Goal: Task Accomplishment & Management: Manage account settings

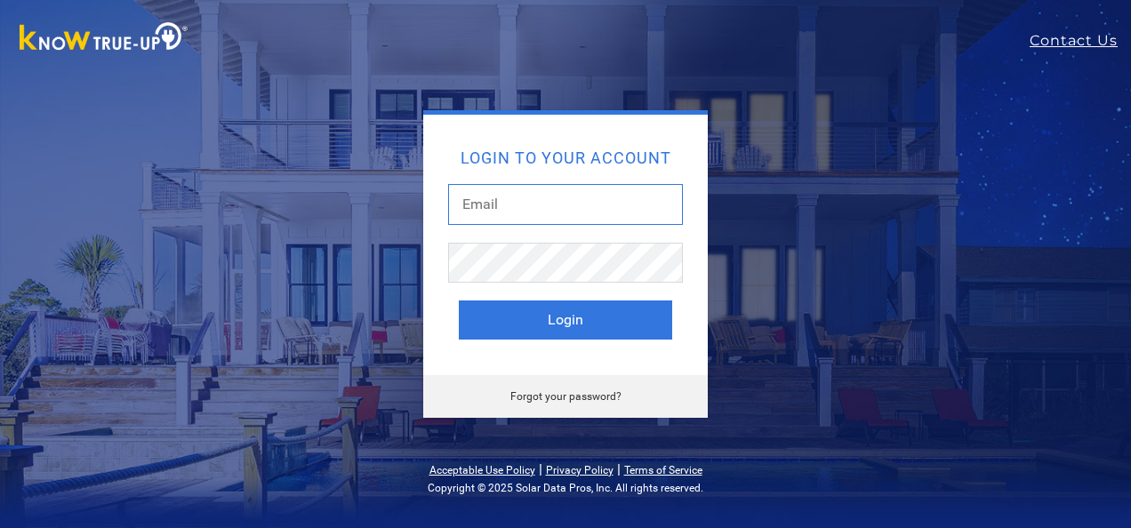
click at [523, 203] on input "text" at bounding box center [565, 204] width 235 height 41
type input "ki6qel@yahoo.com"
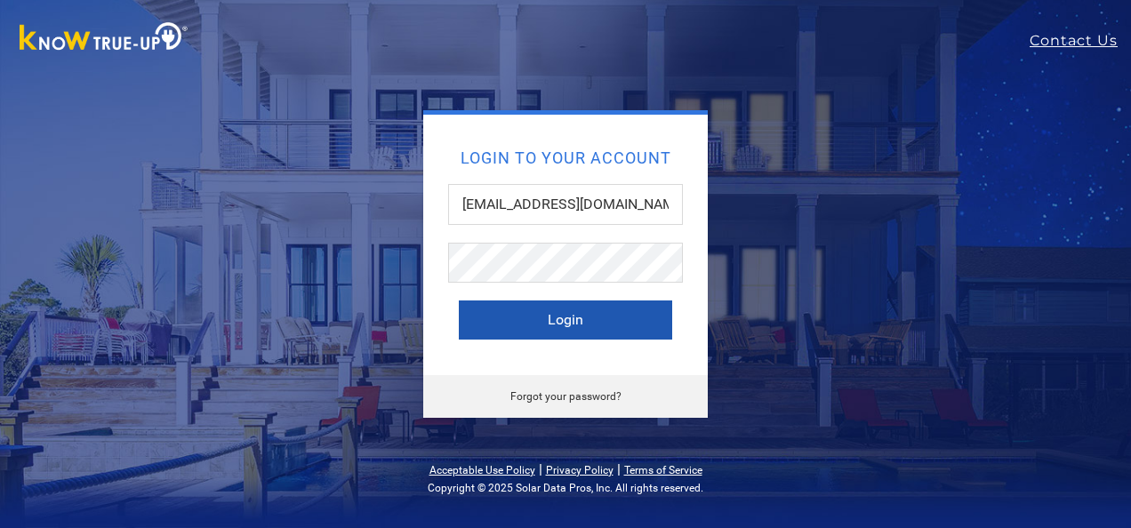
click at [567, 330] on button "Login" at bounding box center [565, 319] width 213 height 39
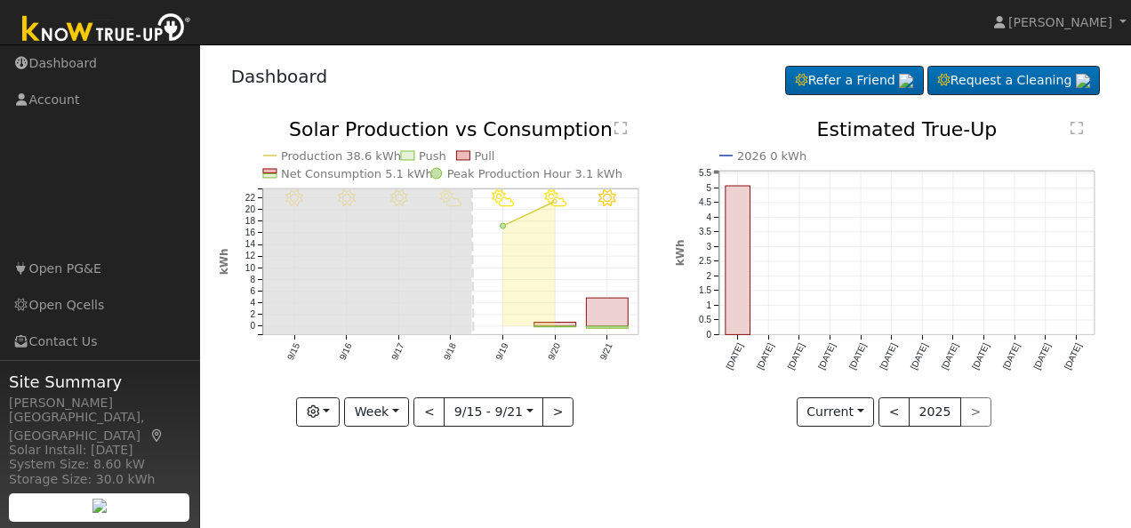
click at [704, 495] on div "User Profile First name Last name Email Email Notifications No Emails No Emails…" at bounding box center [665, 286] width 931 height 484
click at [617, 128] on text "" at bounding box center [620, 128] width 12 height 14
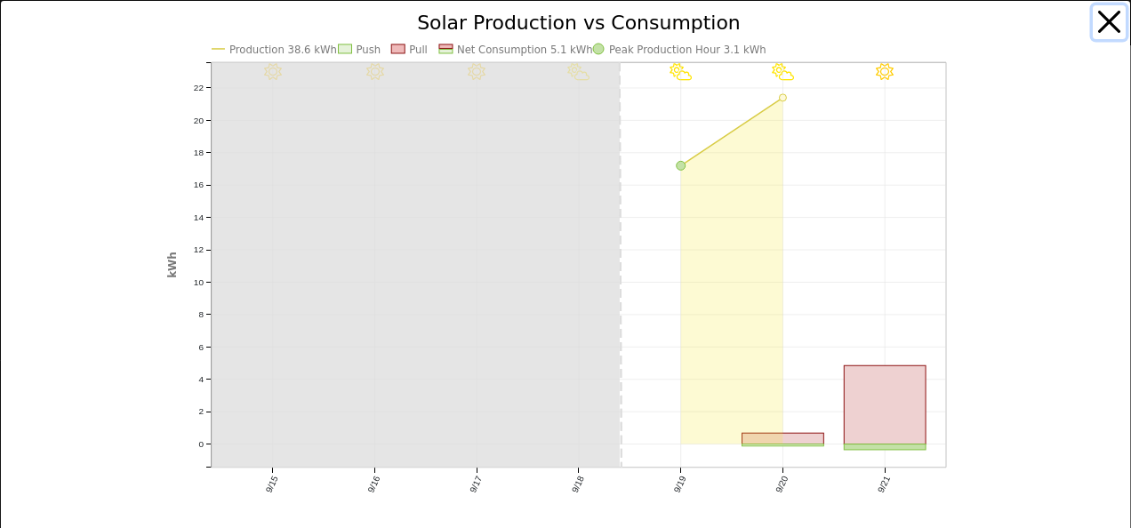
click at [1099, 20] on button "button" at bounding box center [1109, 22] width 34 height 34
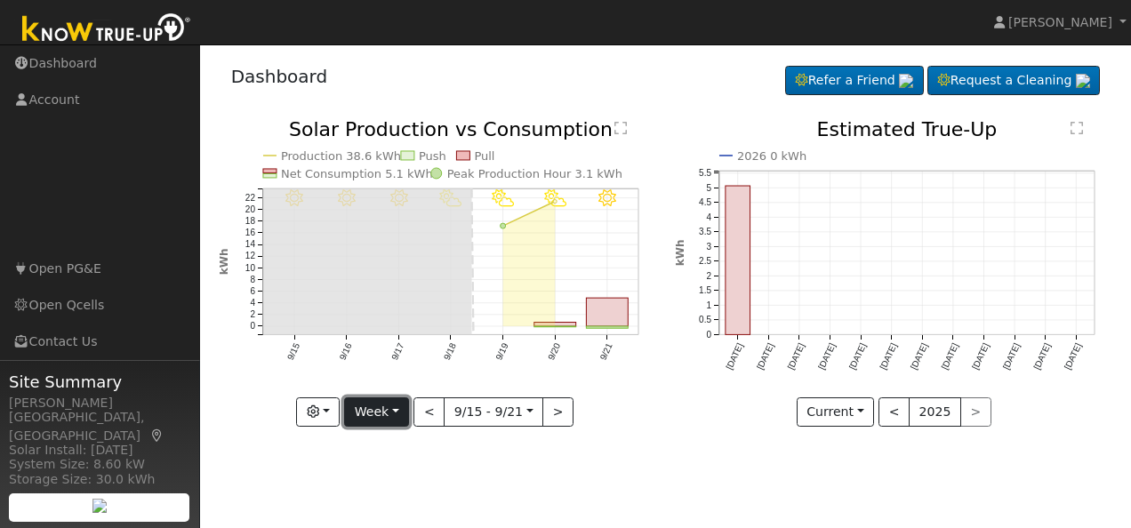
click at [396, 409] on button "Week" at bounding box center [376, 412] width 65 height 30
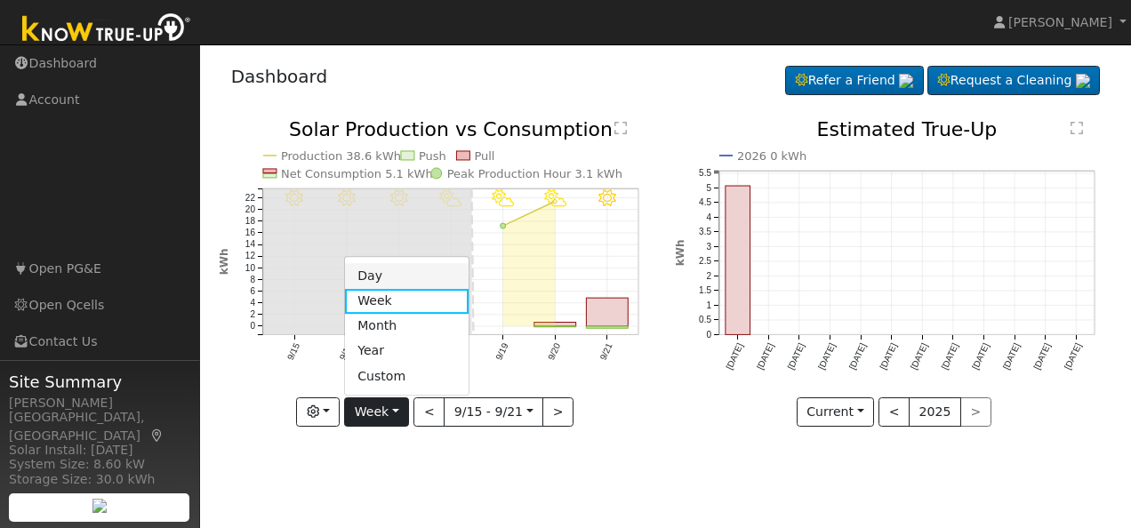
click at [388, 276] on link "Day" at bounding box center [407, 276] width 124 height 25
type input "[DATE]"
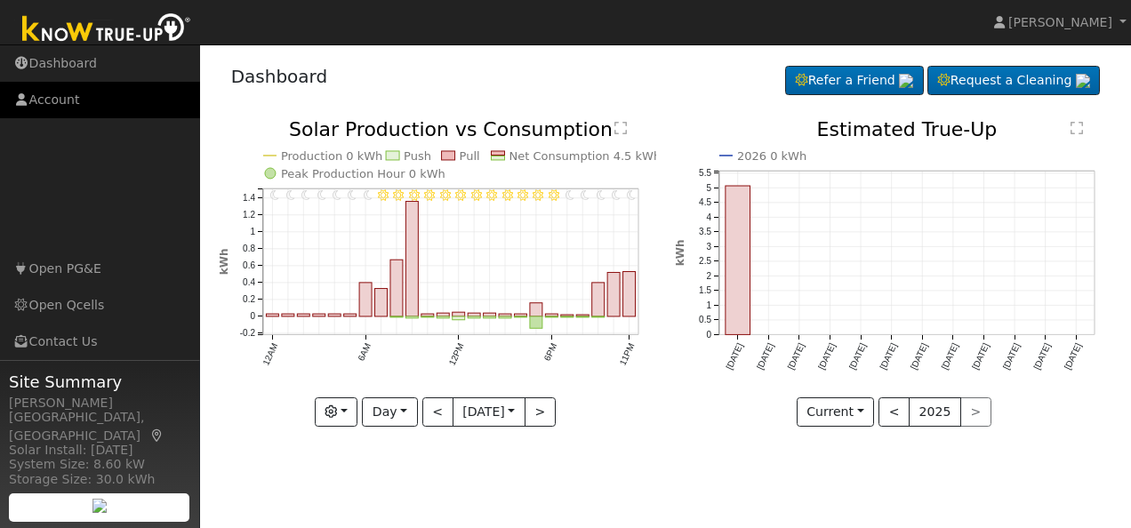
click at [48, 101] on link "Account" at bounding box center [100, 100] width 200 height 36
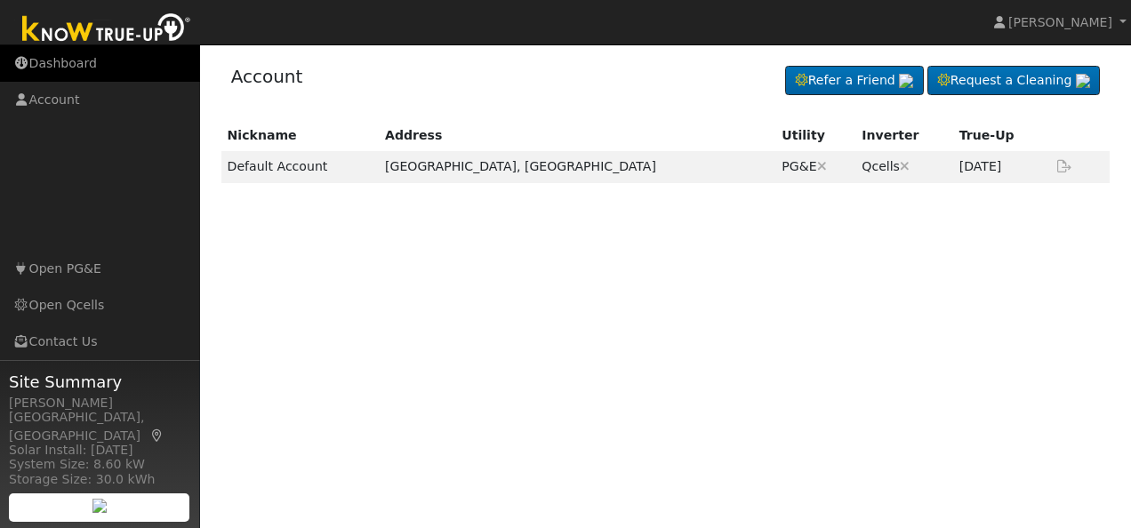
click at [58, 61] on link "Dashboard" at bounding box center [100, 63] width 200 height 36
